Goal: Information Seeking & Learning: Check status

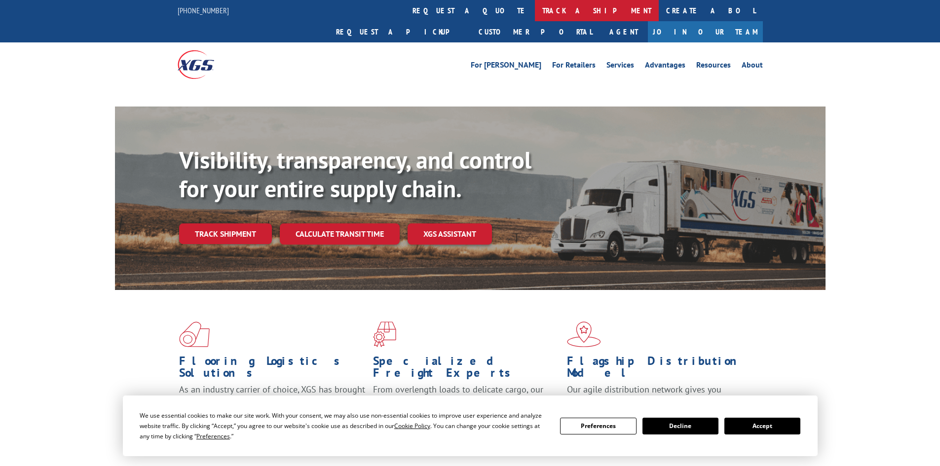
click at [535, 11] on link "track a shipment" at bounding box center [597, 10] width 124 height 21
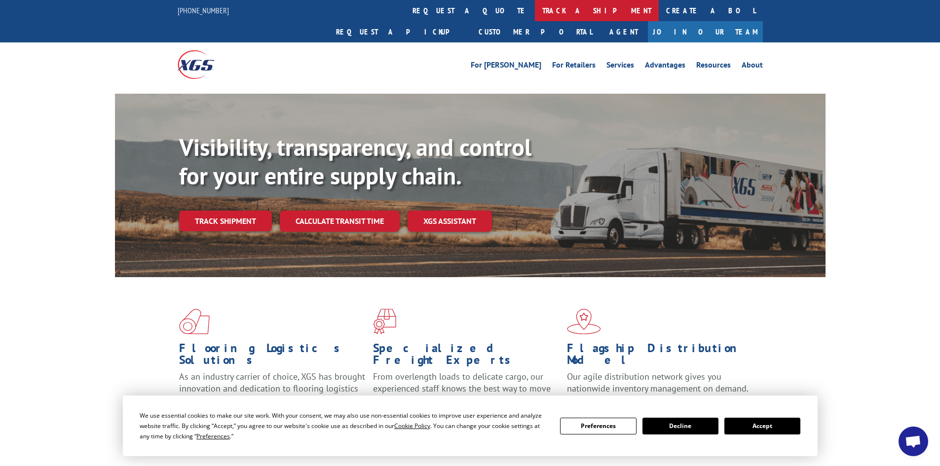
click at [535, 14] on link "track a shipment" at bounding box center [597, 10] width 124 height 21
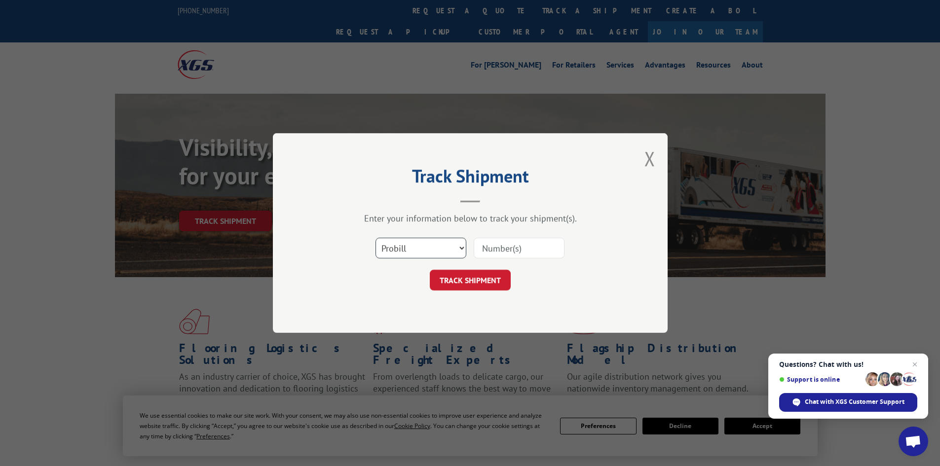
click at [420, 238] on select "Select category... Probill BOL PO" at bounding box center [421, 248] width 91 height 21
select select "po"
click at [376, 238] on select "Select category... Probill BOL PO" at bounding box center [421, 248] width 91 height 21
paste input "10528768"
type input "10528768"
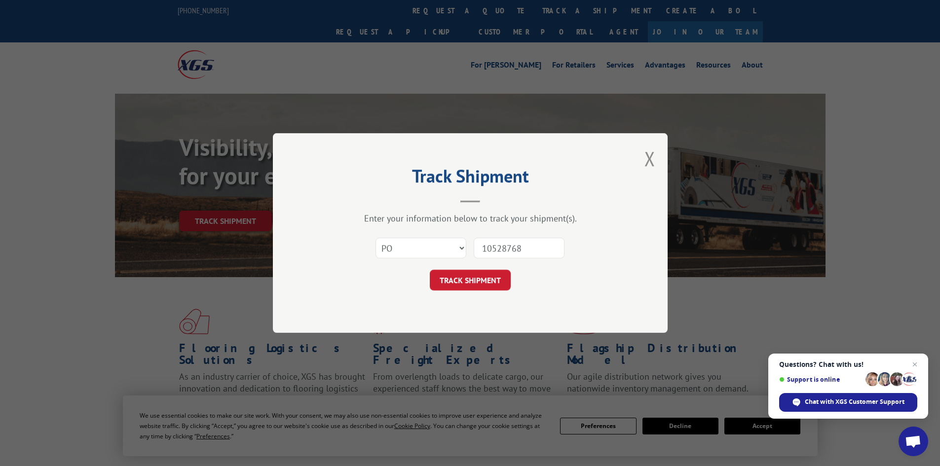
click button "TRACK SHIPMENT" at bounding box center [470, 280] width 81 height 21
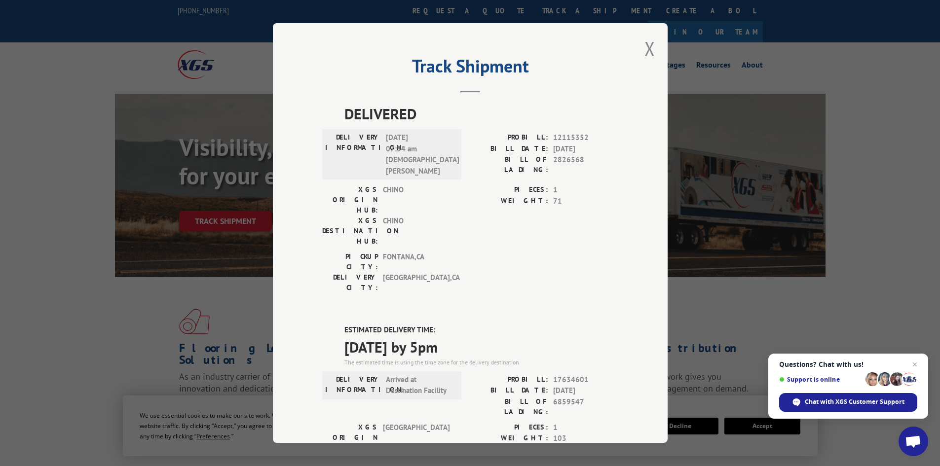
click at [652, 46] on div "Track Shipment DELIVERED DELIVERY INFORMATION: [DATE] 07:54 am [PERSON_NAME] PR…" at bounding box center [470, 233] width 395 height 420
click at [650, 46] on button "Close modal" at bounding box center [650, 49] width 11 height 26
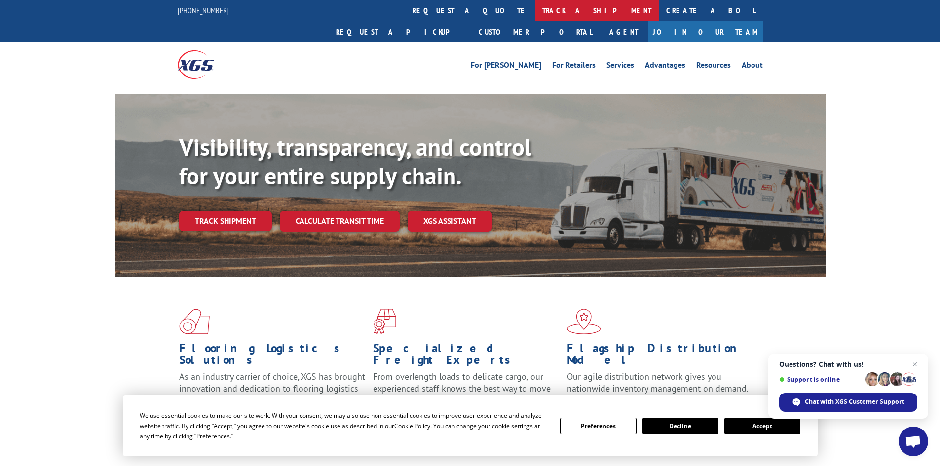
click at [535, 13] on link "track a shipment" at bounding box center [597, 10] width 124 height 21
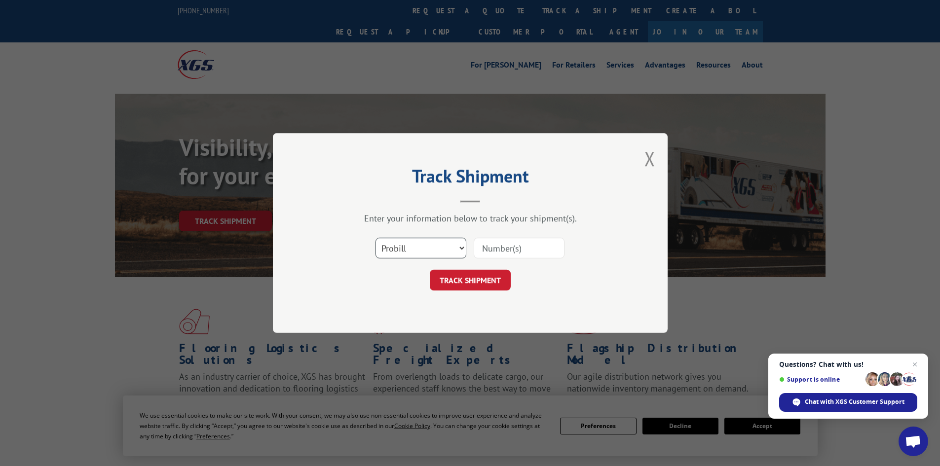
click at [433, 249] on select "Select category... Probill BOL PO" at bounding box center [421, 248] width 91 height 21
select select "po"
click at [376, 238] on select "Select category... Probill BOL PO" at bounding box center [421, 248] width 91 height 21
paste input "10528790"
type input "10528790"
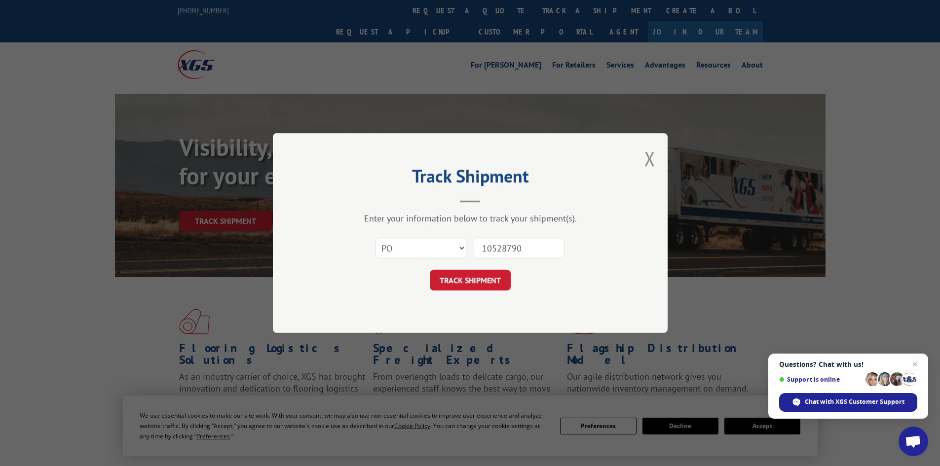
click button "TRACK SHIPMENT" at bounding box center [470, 280] width 81 height 21
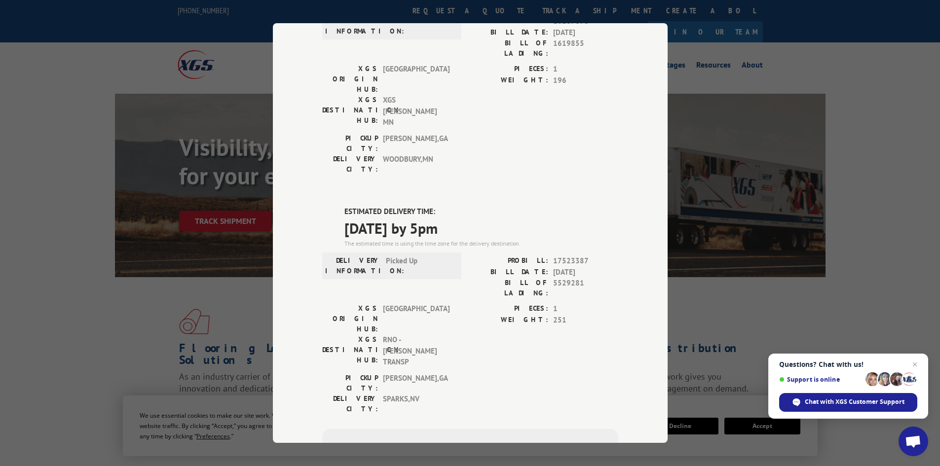
scroll to position [148, 0]
